Goal: Transaction & Acquisition: Purchase product/service

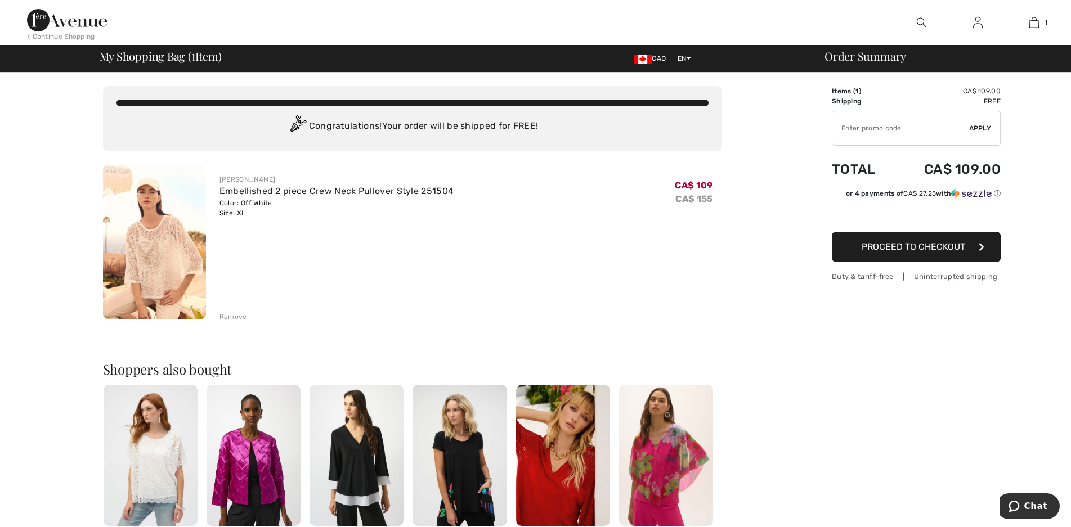
click at [235, 313] on div "Remove" at bounding box center [233, 317] width 28 height 10
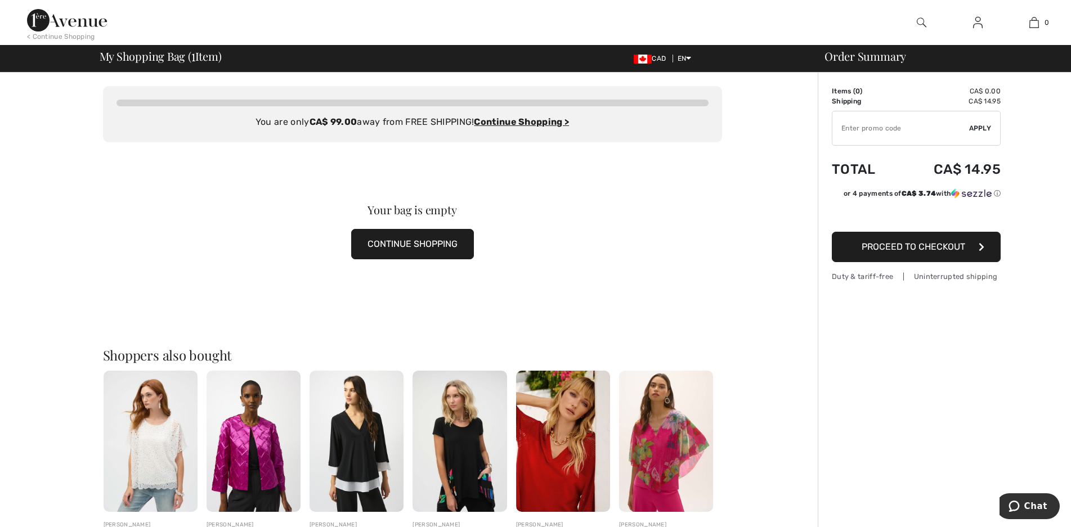
click at [396, 243] on button "CONTINUE SHOPPING" at bounding box center [412, 244] width 123 height 30
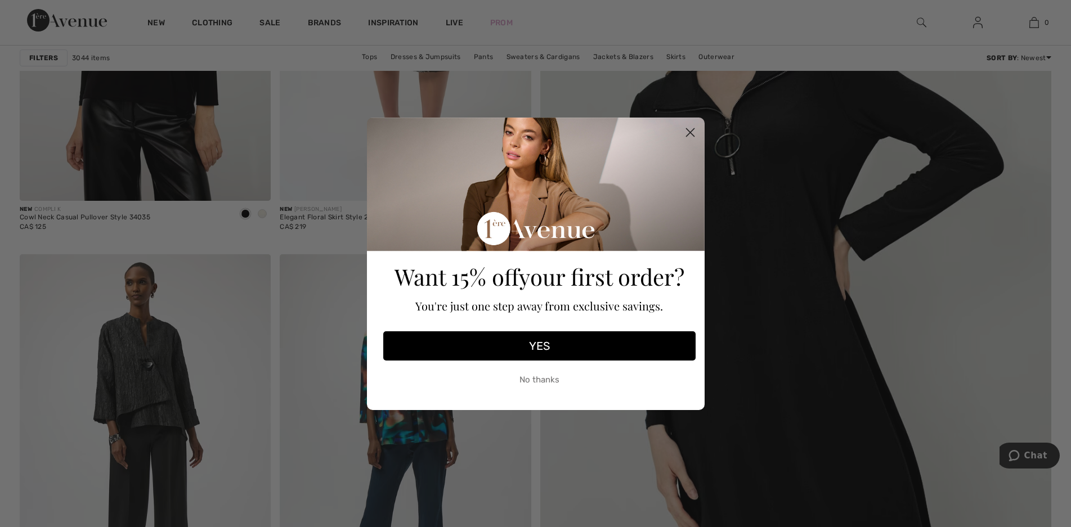
scroll to position [506, 0]
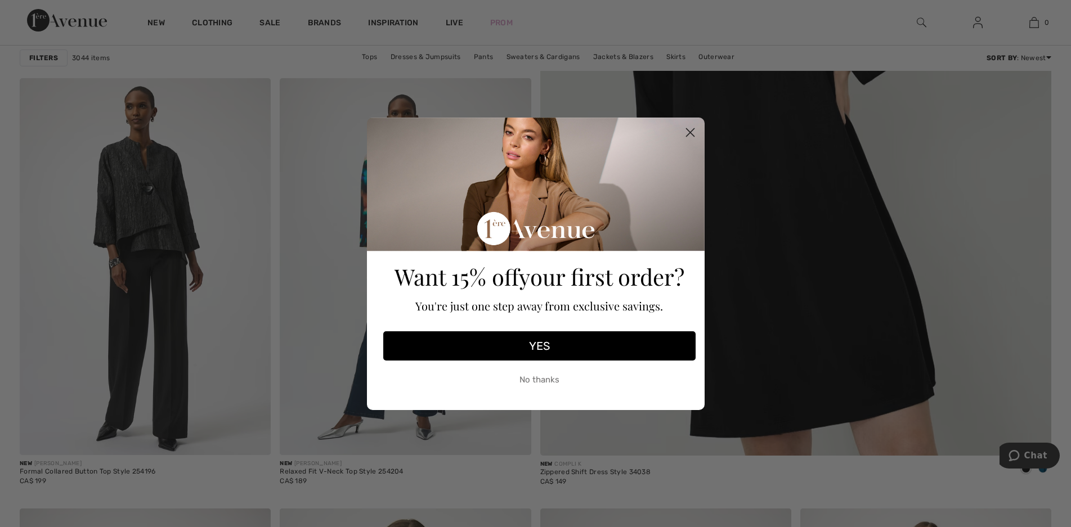
click at [541, 379] on button "No thanks" at bounding box center [539, 380] width 312 height 28
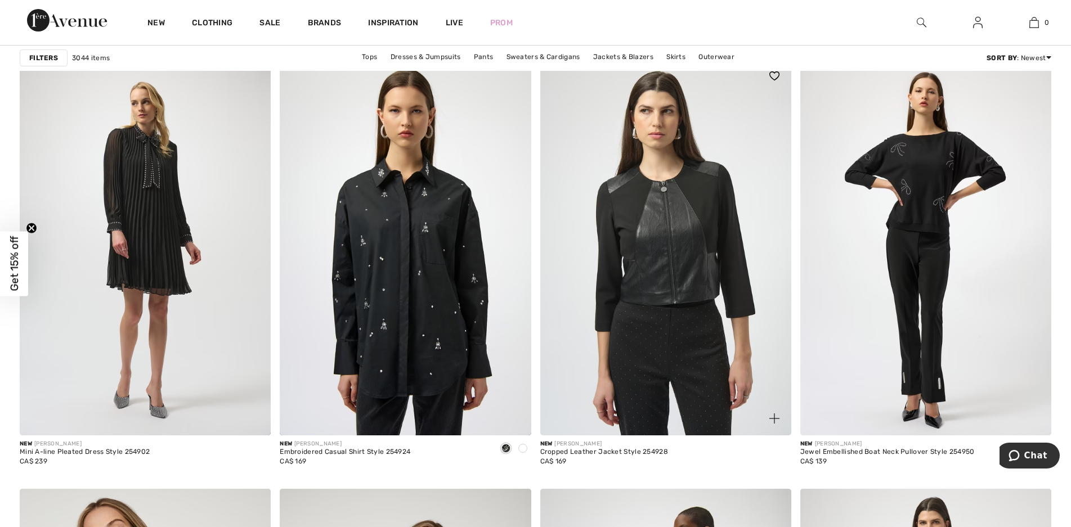
scroll to position [1013, 0]
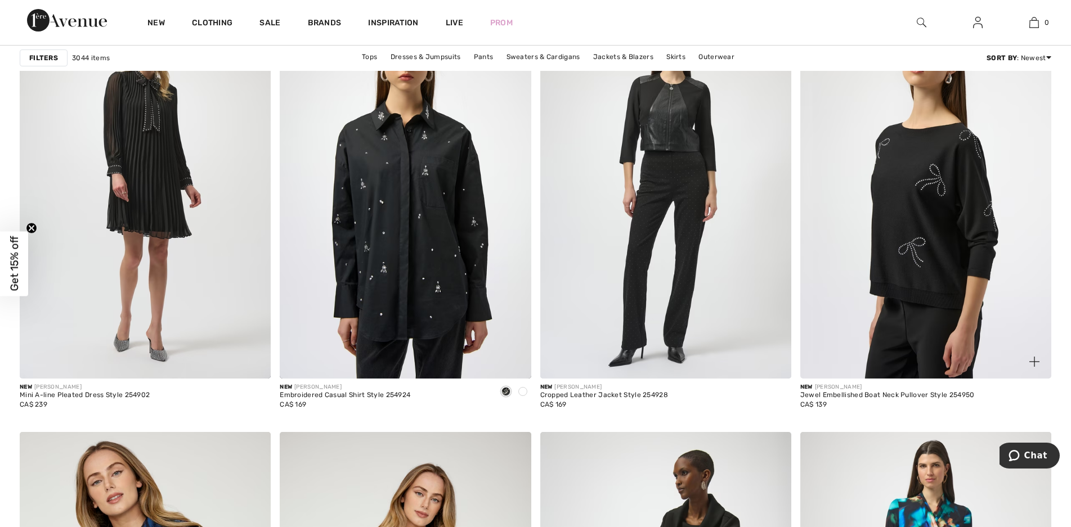
click at [933, 185] on img at bounding box center [925, 190] width 251 height 376
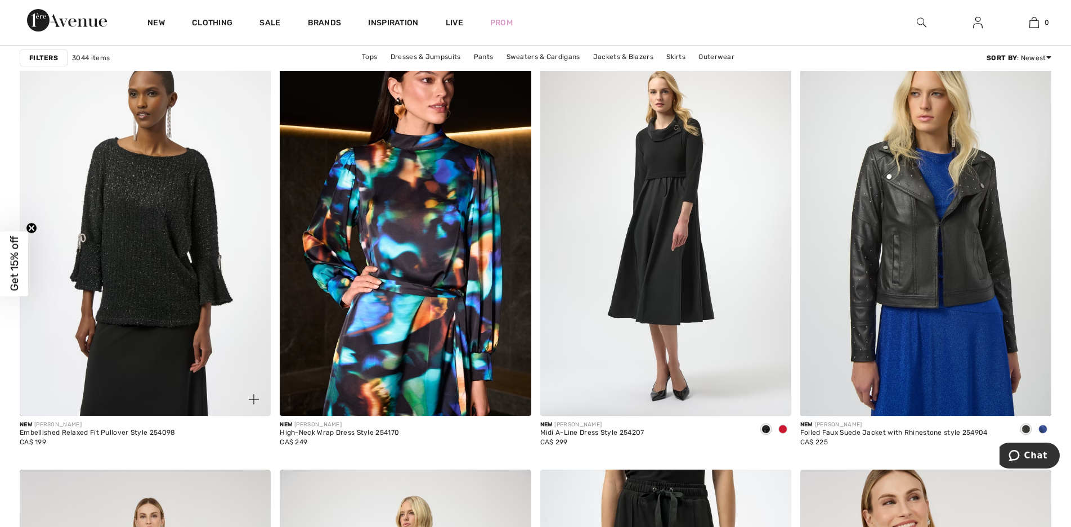
scroll to position [2251, 0]
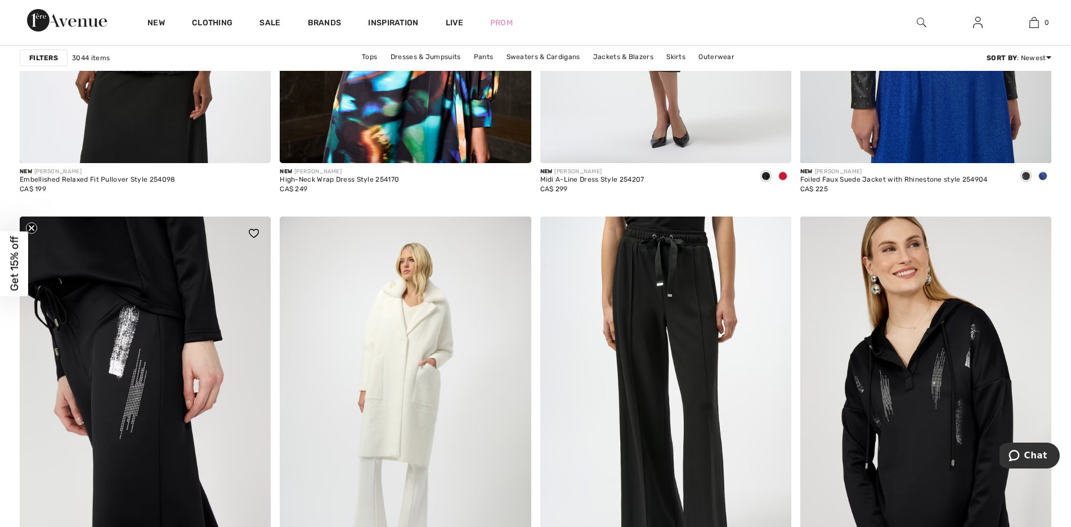
click at [129, 308] on img at bounding box center [145, 405] width 251 height 376
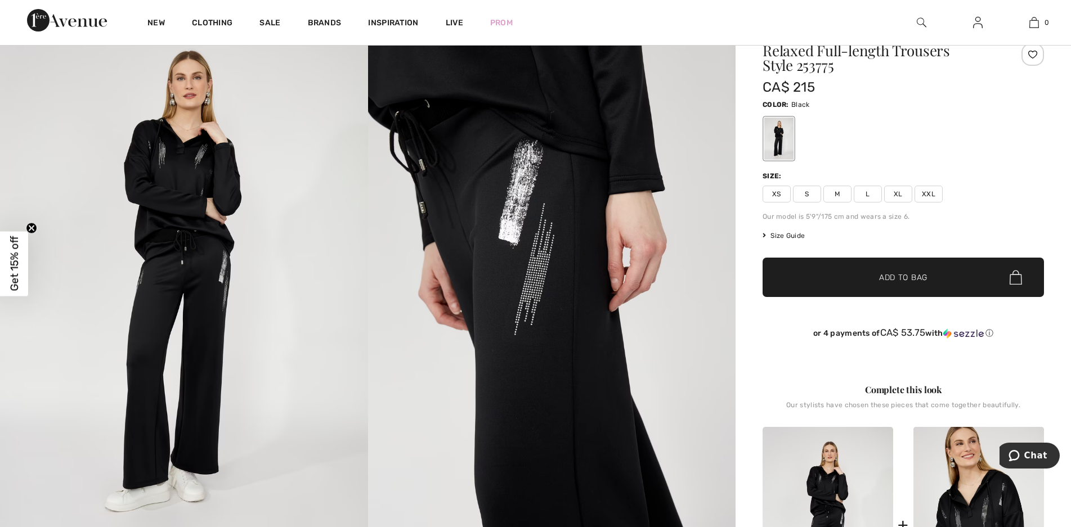
scroll to position [281, 0]
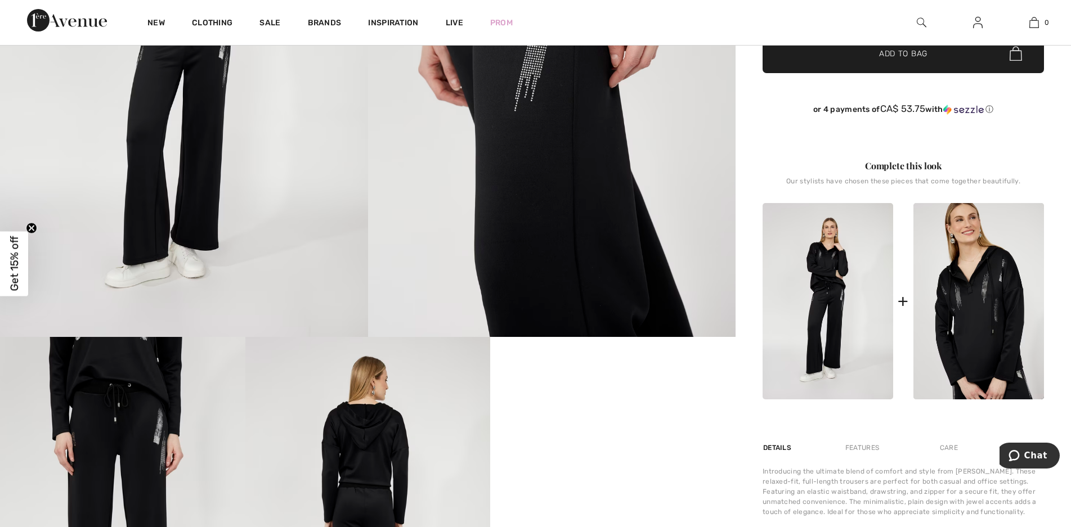
click at [823, 270] on img at bounding box center [827, 301] width 131 height 196
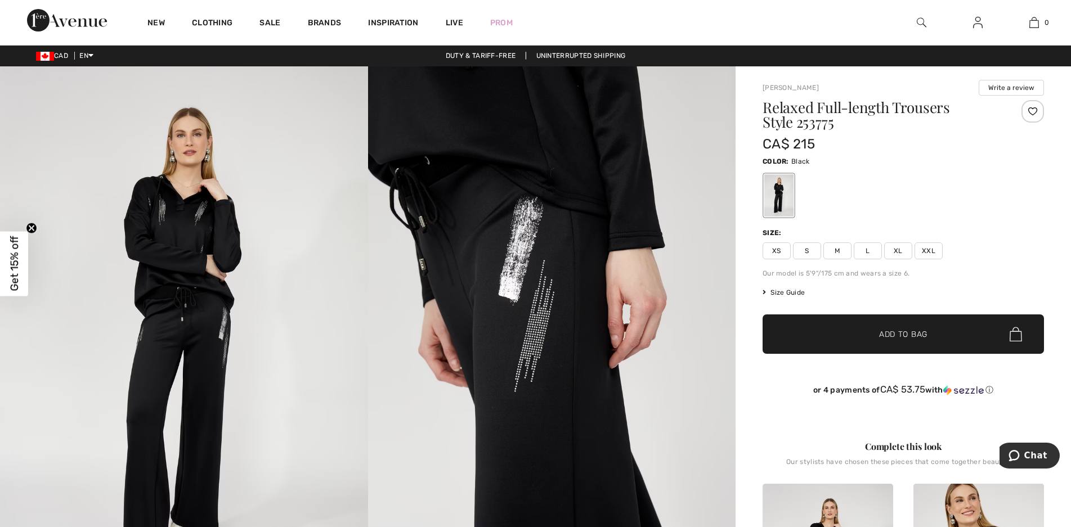
scroll to position [0, 0]
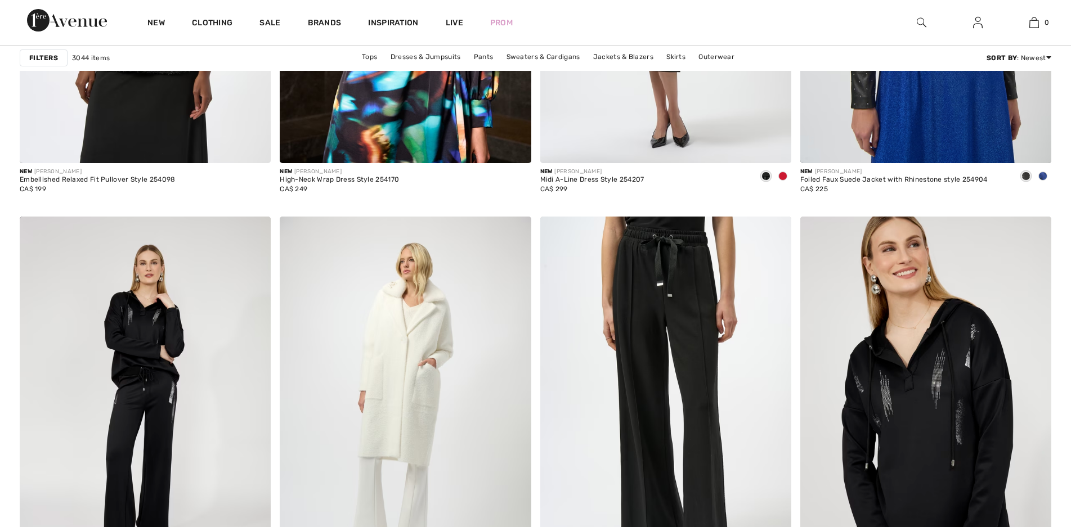
checkbox input "true"
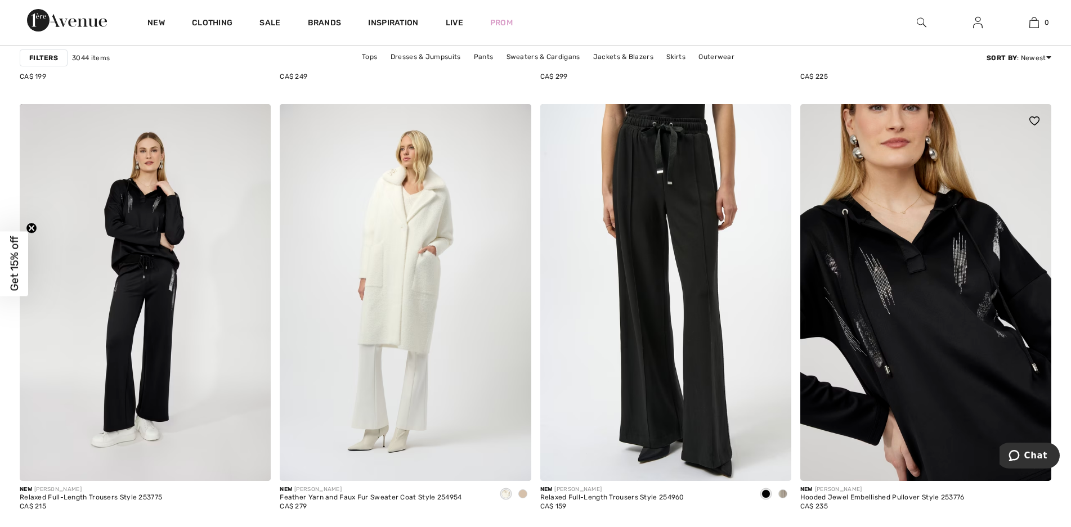
click at [975, 324] on img at bounding box center [925, 292] width 251 height 376
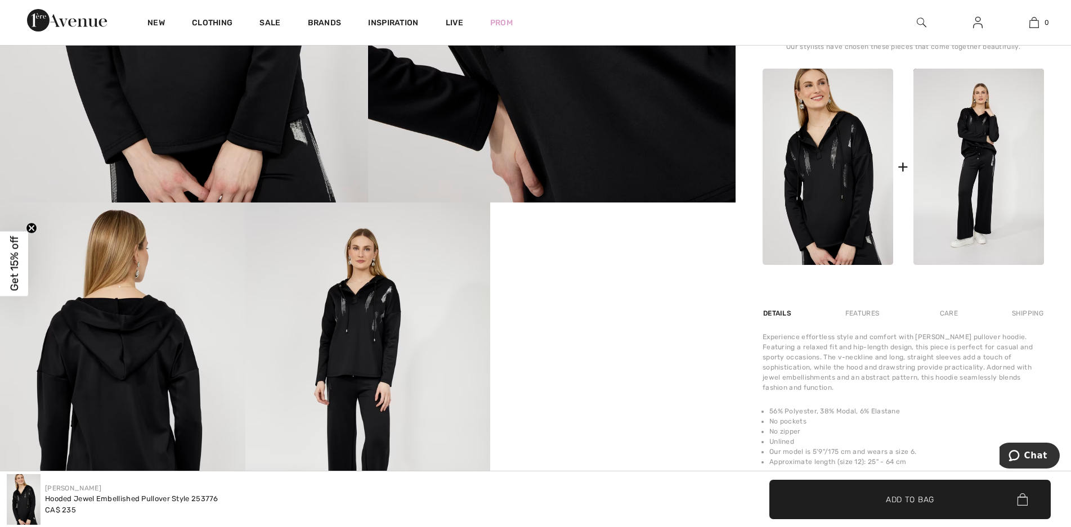
scroll to position [225, 0]
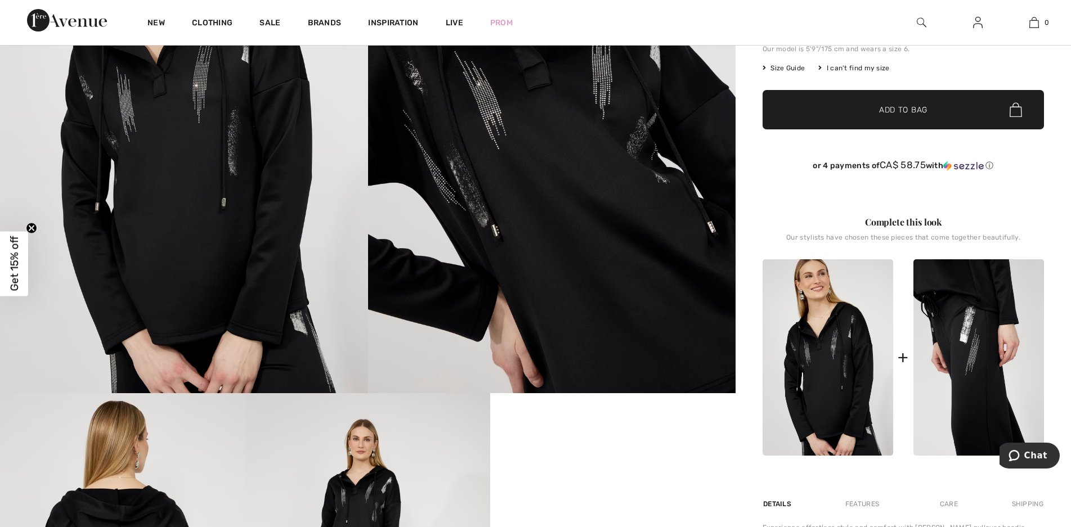
click at [997, 359] on img at bounding box center [978, 357] width 131 height 196
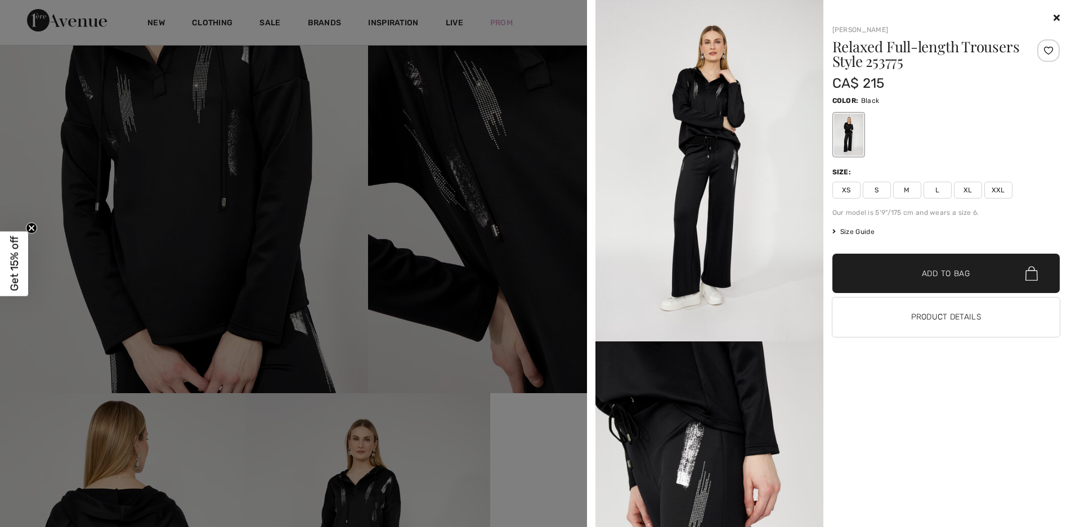
click at [846, 232] on span "Size Guide" at bounding box center [853, 232] width 42 height 10
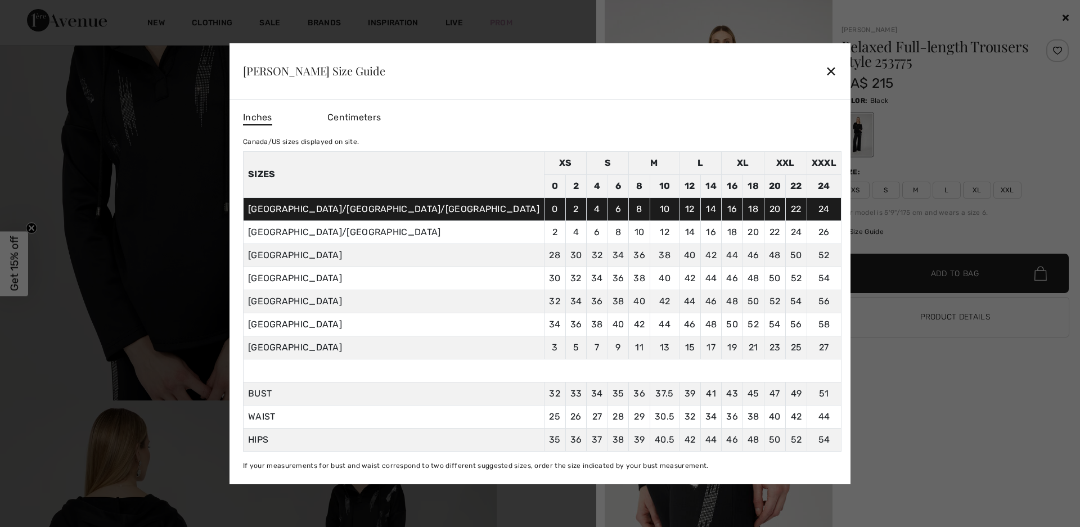
click at [629, 214] on td "8" at bounding box center [639, 208] width 21 height 23
click at [825, 70] on div "✕" at bounding box center [831, 71] width 12 height 24
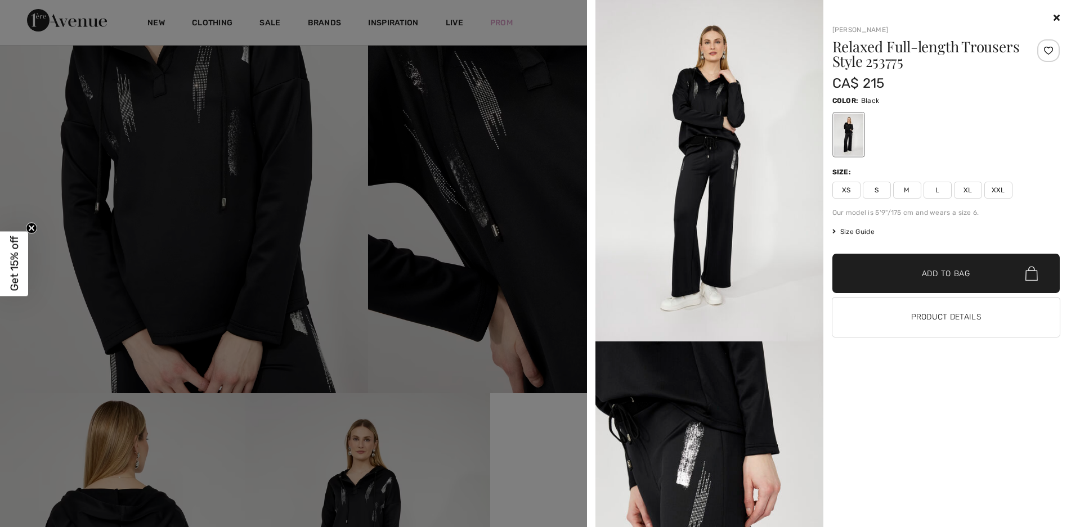
click at [907, 192] on span "M" at bounding box center [907, 190] width 28 height 17
click at [948, 271] on span "Add to Bag" at bounding box center [946, 274] width 48 height 12
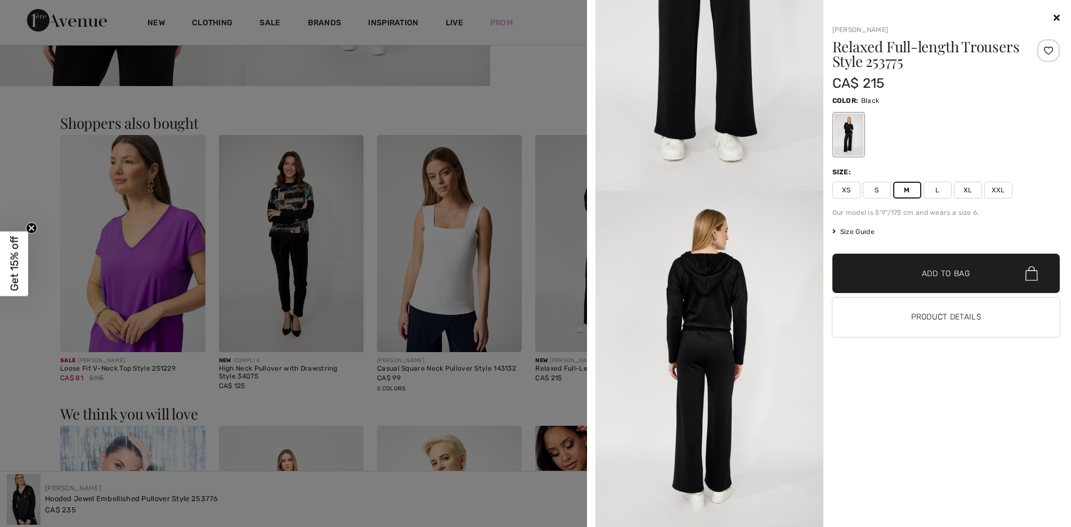
scroll to position [957, 0]
click at [343, 281] on div at bounding box center [535, 263] width 1071 height 527
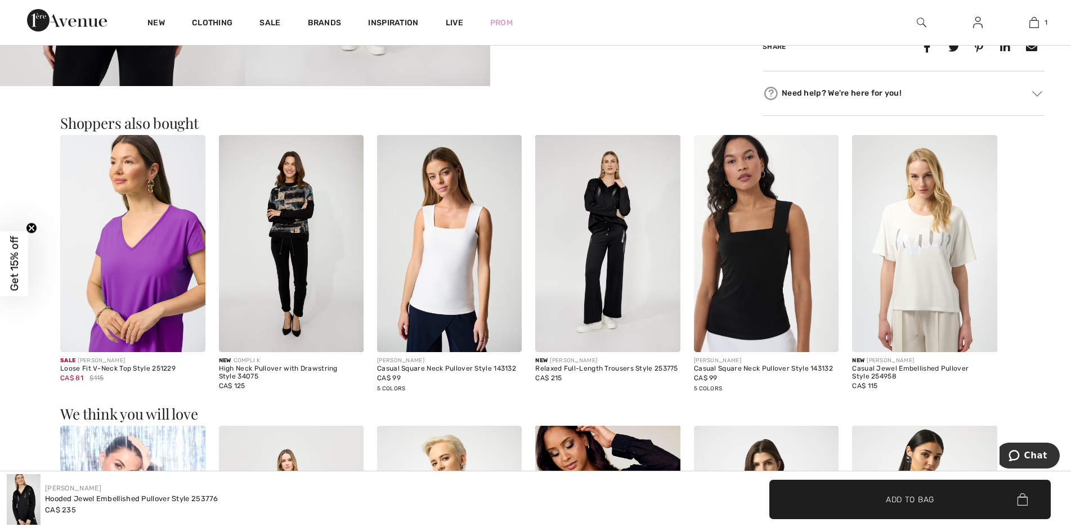
click at [933, 259] on img at bounding box center [924, 243] width 145 height 217
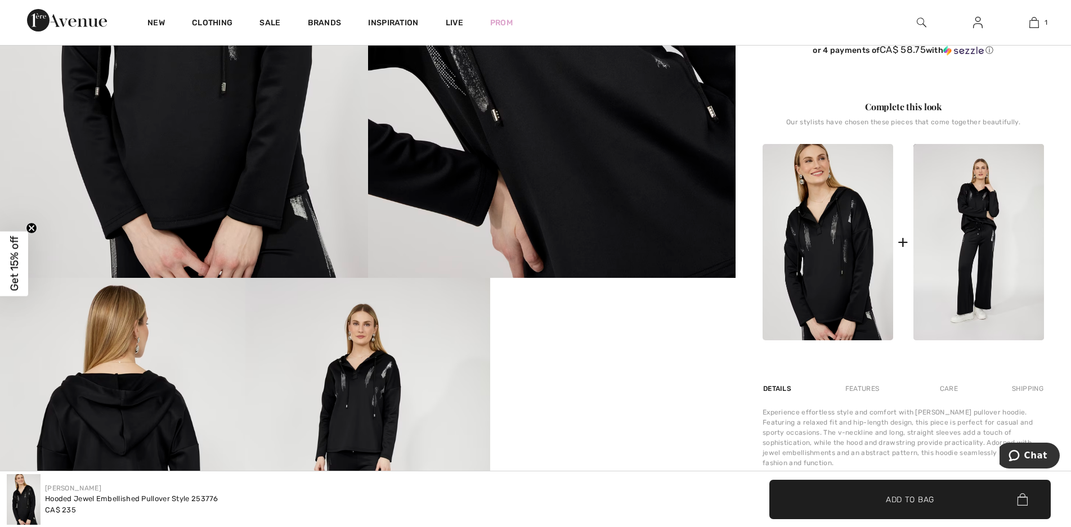
scroll to position [128, 0]
